Goal: Task Accomplishment & Management: Complete application form

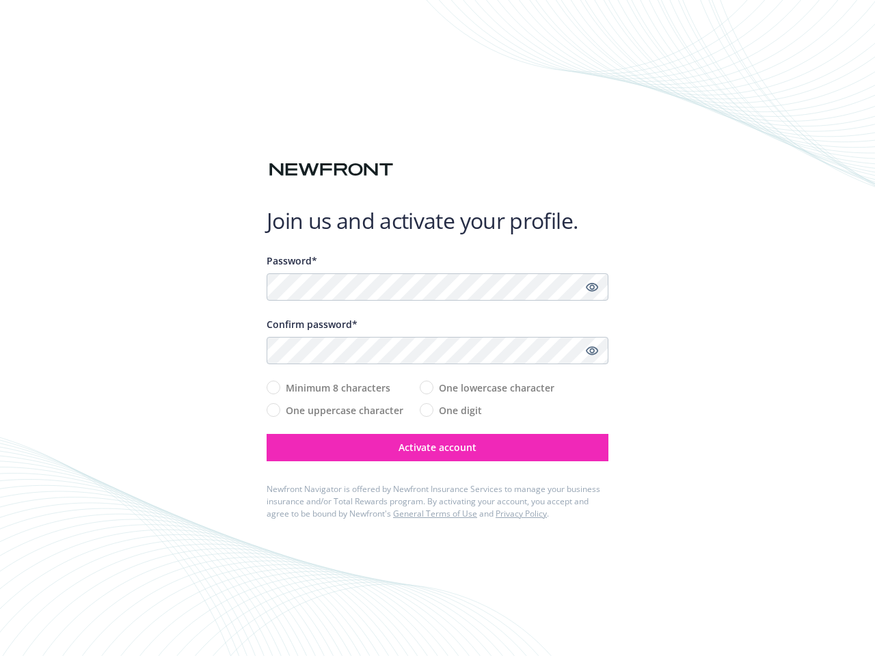
click at [438, 328] on div "Confirm password*" at bounding box center [438, 324] width 342 height 14
click at [592, 287] on icon "Show password" at bounding box center [592, 287] width 12 height 12
click at [592, 351] on icon "Show password" at bounding box center [592, 351] width 12 height 12
click at [438, 448] on span "Activate account" at bounding box center [438, 447] width 78 height 13
